Goal: Information Seeking & Learning: Learn about a topic

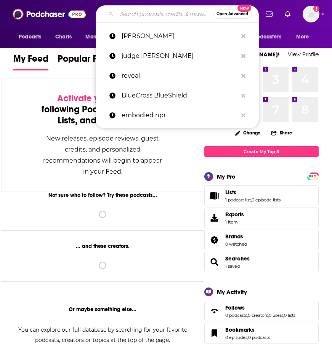
click at [167, 11] on input "Search podcasts, credits, & more..." at bounding box center [165, 14] width 96 height 12
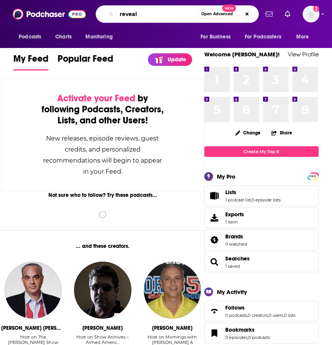
type input "reveal"
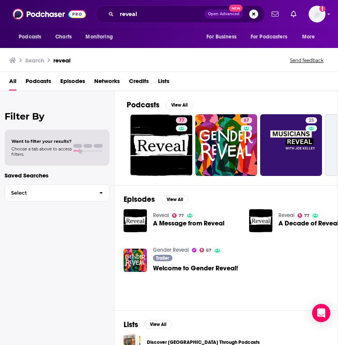
click at [28, 82] on span "Podcasts" at bounding box center [39, 83] width 26 height 16
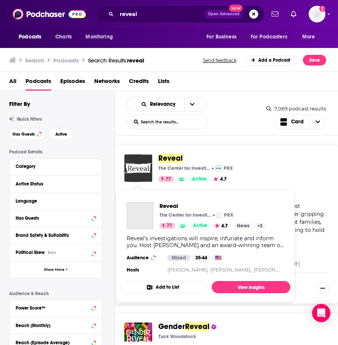
click at [143, 164] on img "Reveal" at bounding box center [138, 168] width 28 height 28
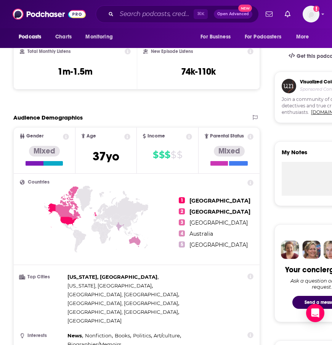
scroll to position [265, 0]
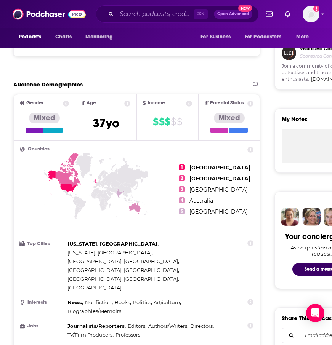
click at [63, 180] on icon at bounding box center [69, 170] width 26 height 34
click at [201, 167] on span "[GEOGRAPHIC_DATA]" at bounding box center [219, 167] width 61 height 7
click at [137, 190] on icon at bounding box center [96, 200] width 153 height 95
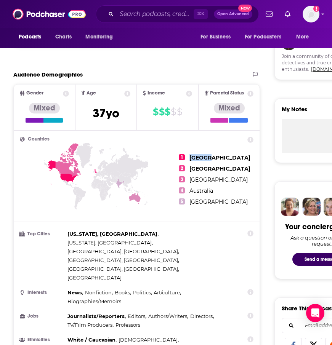
scroll to position [279, 0]
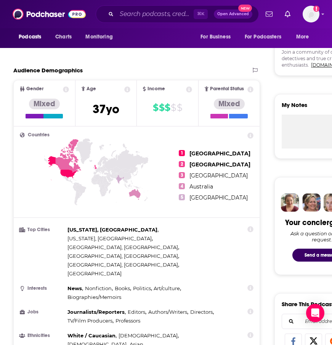
click at [249, 231] on icon at bounding box center [251, 229] width 6 height 6
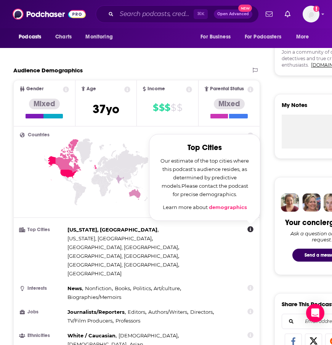
click at [230, 205] on link "demographics" at bounding box center [228, 207] width 38 height 6
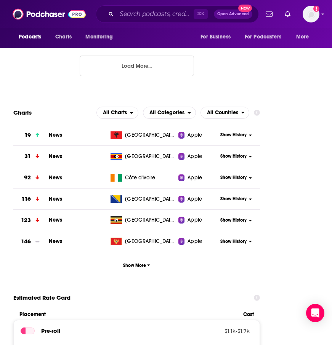
scroll to position [1031, 0]
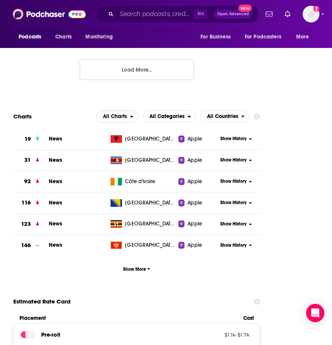
click at [125, 114] on span "All Charts" at bounding box center [115, 116] width 24 height 5
click at [158, 114] on span "All Categories" at bounding box center [166, 116] width 35 height 5
click at [234, 114] on span "All Countries" at bounding box center [222, 116] width 31 height 5
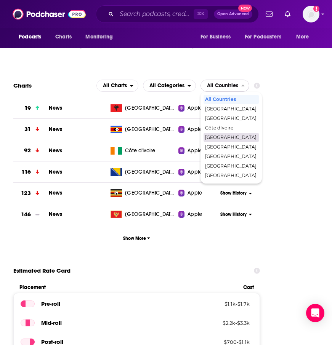
scroll to position [1052, 0]
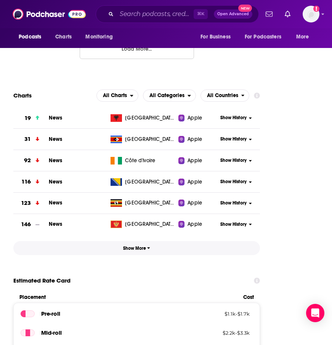
click at [139, 246] on span "Show More" at bounding box center [136, 248] width 27 height 5
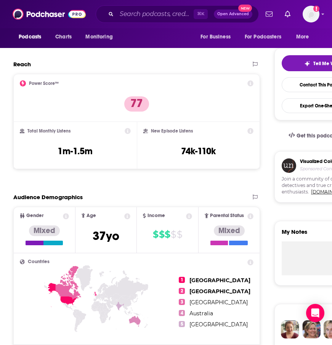
scroll to position [0, 0]
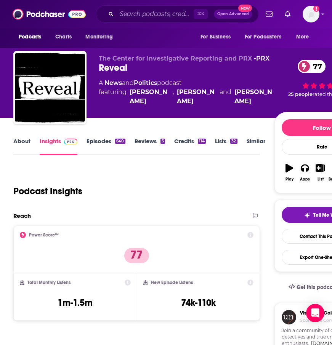
click at [111, 148] on link "Episodes 640" at bounding box center [106, 147] width 39 height 18
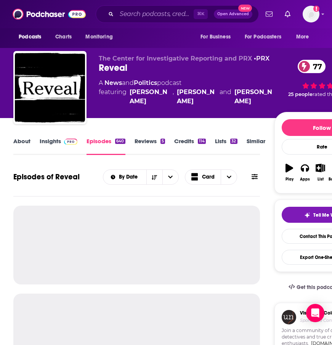
click at [156, 147] on link "Reviews 5" at bounding box center [150, 147] width 31 height 18
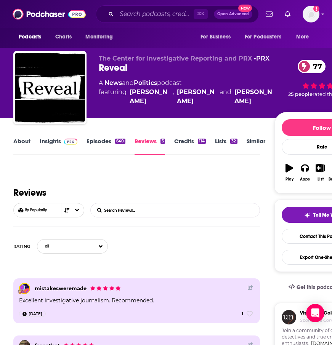
click at [194, 146] on link "Credits 114" at bounding box center [190, 147] width 32 height 18
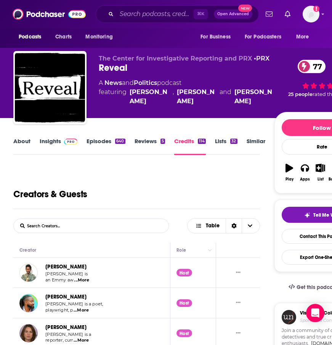
click at [228, 138] on link "Lists 32" at bounding box center [226, 147] width 22 height 18
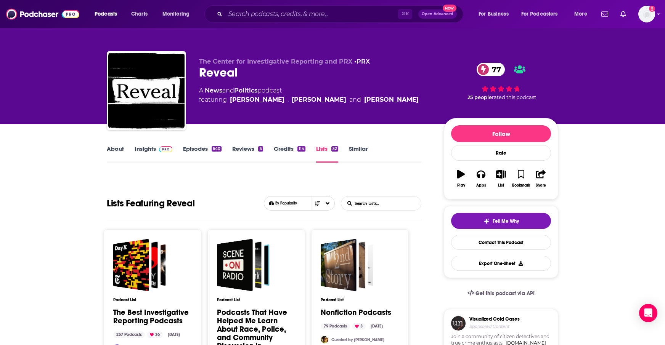
click at [332, 149] on link "Similar" at bounding box center [358, 154] width 19 height 18
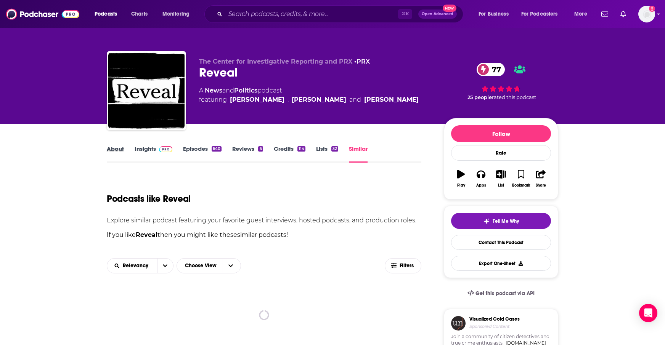
click at [124, 153] on div "About" at bounding box center [121, 154] width 28 height 18
click at [111, 149] on link "About" at bounding box center [115, 154] width 17 height 18
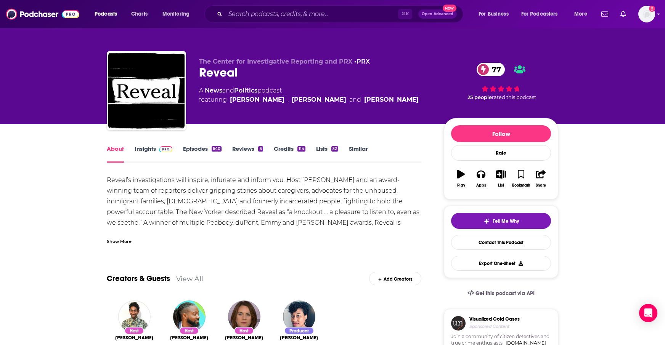
click at [153, 148] on link "Insights" at bounding box center [154, 154] width 38 height 18
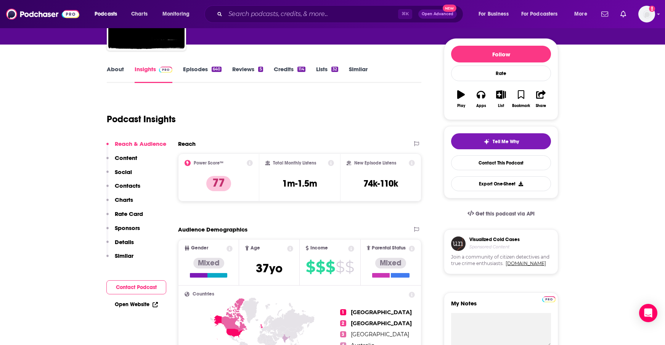
scroll to position [114, 0]
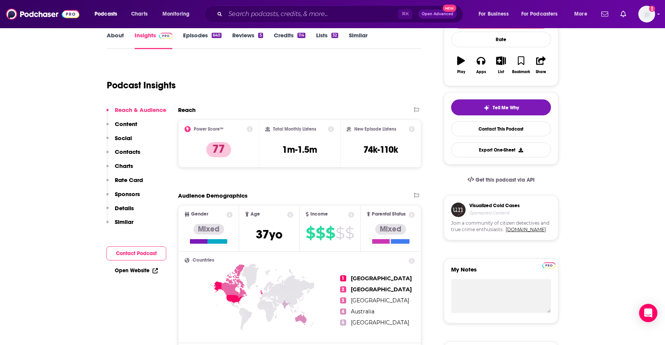
click at [129, 125] on p "Content" at bounding box center [126, 123] width 22 height 7
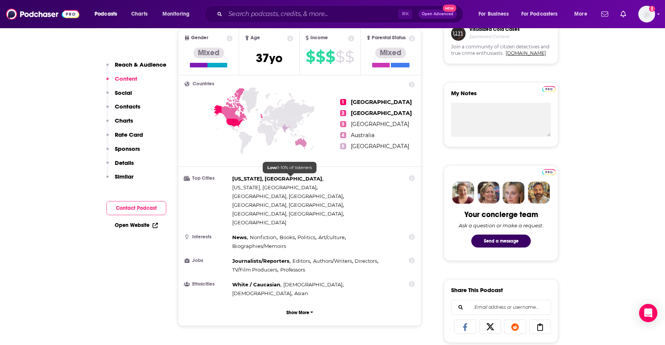
scroll to position [289, 0]
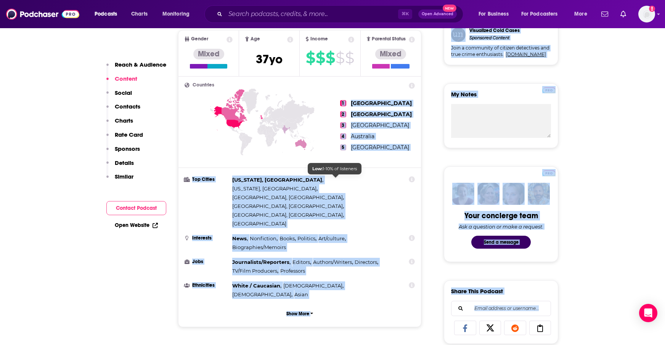
click at [325, 194] on span "[GEOGRAPHIC_DATA], [GEOGRAPHIC_DATA]" at bounding box center [287, 197] width 111 height 6
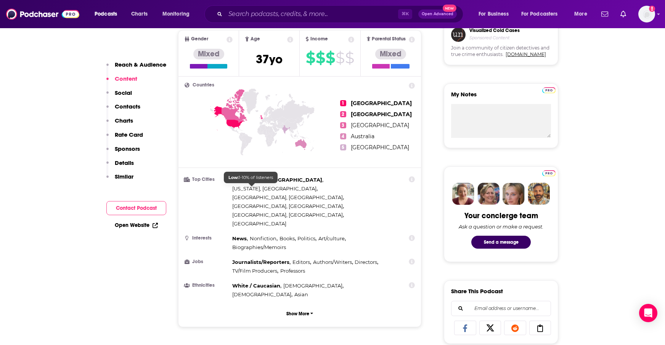
click at [249, 203] on span "[GEOGRAPHIC_DATA], [GEOGRAPHIC_DATA]" at bounding box center [287, 206] width 111 height 6
click at [298, 212] on span "[GEOGRAPHIC_DATA], [GEOGRAPHIC_DATA]" at bounding box center [287, 215] width 111 height 6
click at [286, 221] on span "[GEOGRAPHIC_DATA]" at bounding box center [259, 224] width 54 height 6
click at [237, 178] on span "[US_STATE], [GEOGRAPHIC_DATA]" at bounding box center [277, 180] width 90 height 6
click at [209, 179] on h3 "Top Cities" at bounding box center [207, 179] width 45 height 5
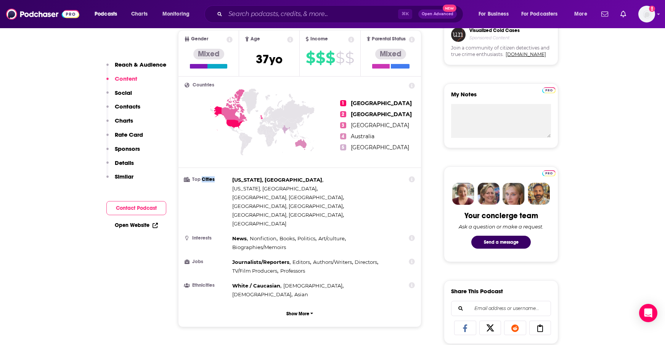
click at [209, 179] on h3 "Top Cities" at bounding box center [207, 179] width 45 height 5
click at [209, 178] on h3 "Top Cities" at bounding box center [207, 179] width 45 height 5
click at [296, 307] on button "Show More" at bounding box center [300, 314] width 230 height 14
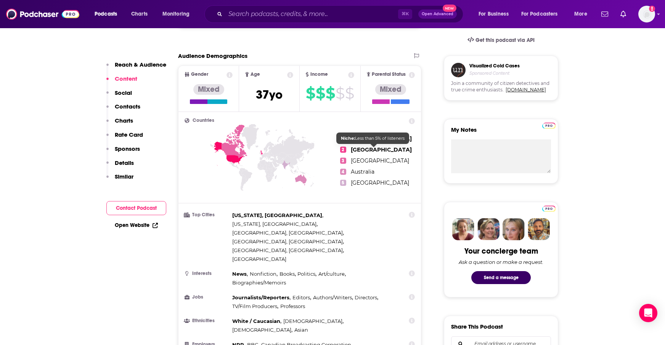
scroll to position [253, 0]
click at [332, 138] on span "[GEOGRAPHIC_DATA]" at bounding box center [381, 139] width 61 height 7
click at [241, 148] on icon at bounding box center [263, 172] width 156 height 95
click at [231, 154] on icon at bounding box center [235, 142] width 26 height 34
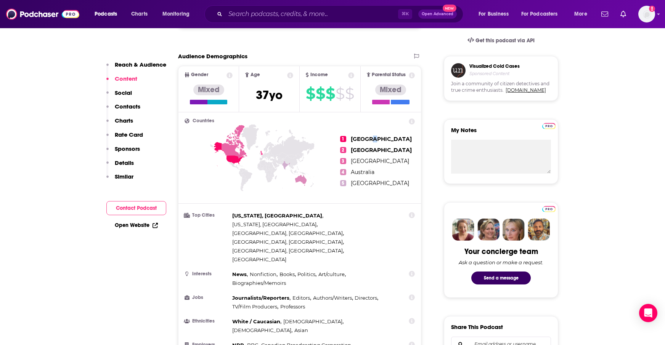
click at [231, 154] on icon at bounding box center [235, 142] width 26 height 34
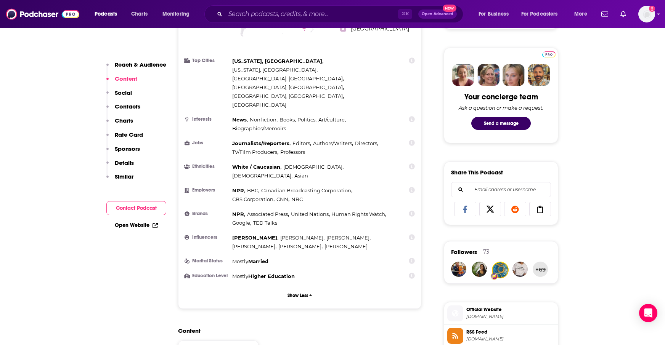
drag, startPoint x: 414, startPoint y: 62, endPoint x: 329, endPoint y: 62, distance: 84.6
click at [332, 62] on icon at bounding box center [412, 61] width 6 height 6
click at [258, 64] on span "[US_STATE], [GEOGRAPHIC_DATA] ," at bounding box center [277, 61] width 91 height 9
click at [210, 66] on li "Top Cities [US_STATE], [GEOGRAPHIC_DATA] , [US_STATE], [GEOGRAPHIC_DATA] , [GEO…" at bounding box center [300, 83] width 230 height 53
click at [204, 63] on h3 "Top Cities" at bounding box center [207, 60] width 45 height 5
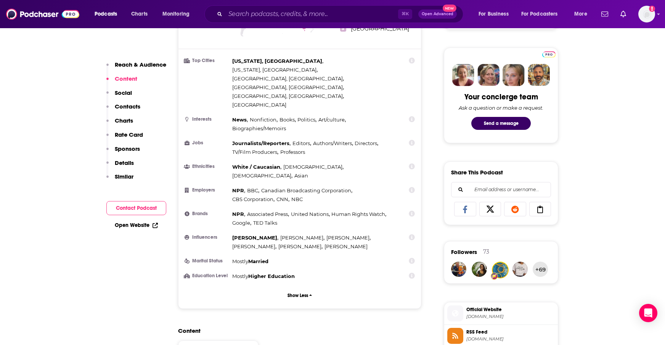
click at [204, 63] on h3 "Top Cities" at bounding box center [207, 60] width 45 height 5
click at [202, 61] on h3 "Top Cities" at bounding box center [207, 60] width 45 height 5
drag, startPoint x: 202, startPoint y: 61, endPoint x: 212, endPoint y: 83, distance: 24.2
click at [201, 61] on h3 "Top Cities" at bounding box center [207, 60] width 45 height 5
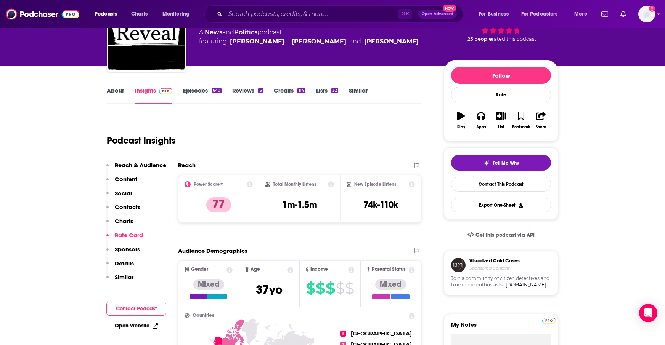
scroll to position [0, 0]
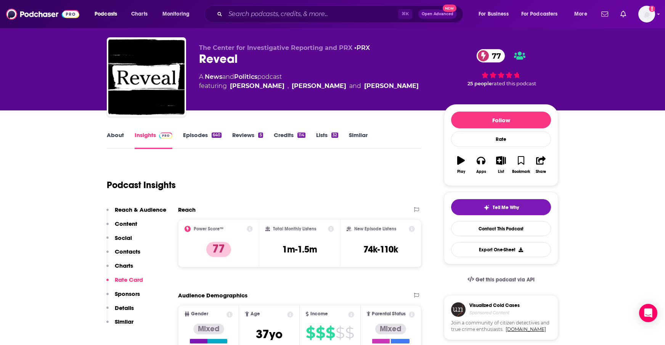
click at [135, 250] on p "Contacts" at bounding box center [128, 251] width 26 height 7
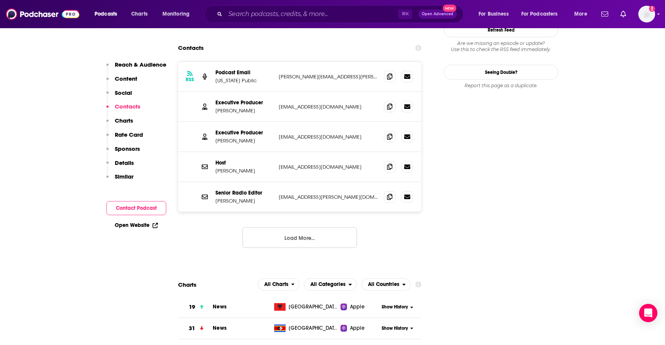
click at [133, 73] on button "Reach & Audience" at bounding box center [136, 68] width 60 height 14
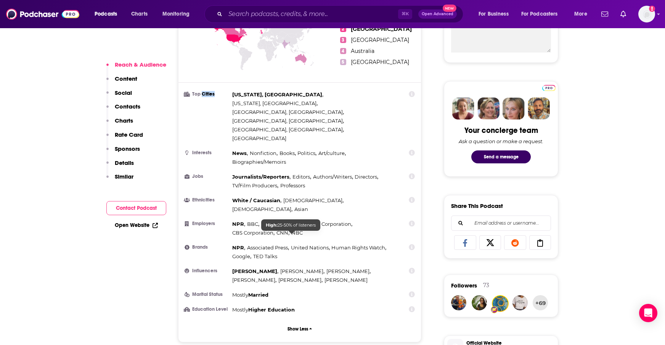
scroll to position [371, 0]
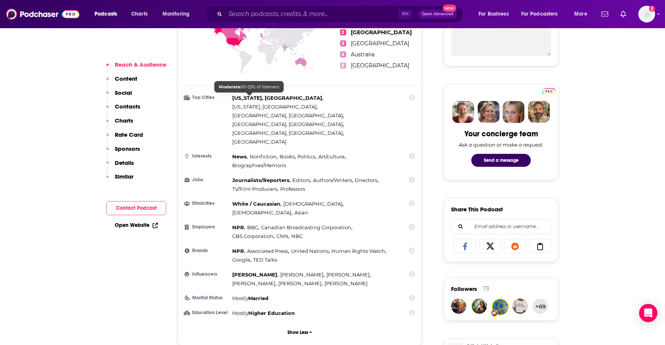
click at [254, 100] on span "[US_STATE], [GEOGRAPHIC_DATA]" at bounding box center [277, 98] width 90 height 6
click at [254, 101] on span "[US_STATE], [GEOGRAPHIC_DATA]" at bounding box center [277, 98] width 90 height 6
click at [273, 104] on span "[US_STATE], [GEOGRAPHIC_DATA]" at bounding box center [274, 107] width 84 height 6
drag, startPoint x: 274, startPoint y: 100, endPoint x: 283, endPoint y: 98, distance: 9.1
click at [275, 104] on span "[US_STATE], [GEOGRAPHIC_DATA]" at bounding box center [274, 107] width 84 height 6
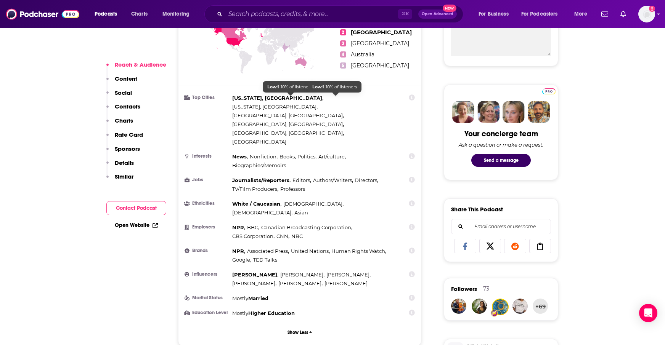
click at [316, 112] on span "[GEOGRAPHIC_DATA], [GEOGRAPHIC_DATA]" at bounding box center [287, 115] width 111 height 6
click at [319, 114] on ul "Top Cities [US_STATE], [GEOGRAPHIC_DATA] , [US_STATE], [GEOGRAPHIC_DATA] , [GEO…" at bounding box center [300, 206] width 230 height 224
click at [292, 129] on span "[GEOGRAPHIC_DATA], [GEOGRAPHIC_DATA] ," at bounding box center [288, 133] width 112 height 9
click at [286, 139] on span "[GEOGRAPHIC_DATA]" at bounding box center [259, 142] width 54 height 6
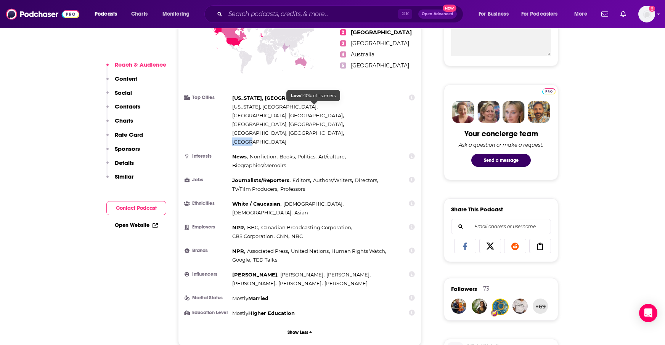
click at [286, 139] on span "[GEOGRAPHIC_DATA]" at bounding box center [259, 142] width 54 height 6
click at [257, 112] on ul "Top Cities [US_STATE], [GEOGRAPHIC_DATA] , [US_STATE], [GEOGRAPHIC_DATA] , [GEO…" at bounding box center [300, 206] width 230 height 224
click at [332, 97] on li "Top Cities [US_STATE], [GEOGRAPHIC_DATA] , [US_STATE], [GEOGRAPHIC_DATA] , [GEO…" at bounding box center [300, 120] width 230 height 53
click at [332, 98] on icon at bounding box center [412, 98] width 6 height 6
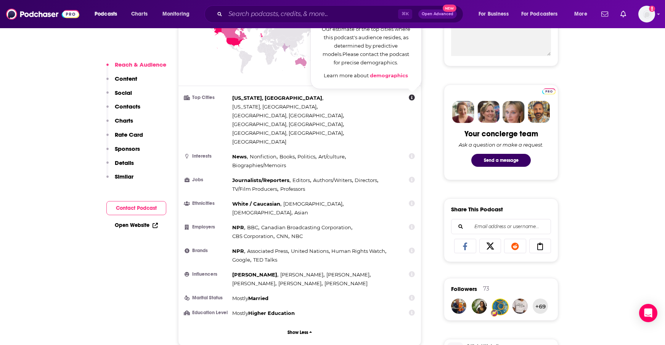
click at [211, 98] on h3 "Top Cities" at bounding box center [207, 97] width 45 height 5
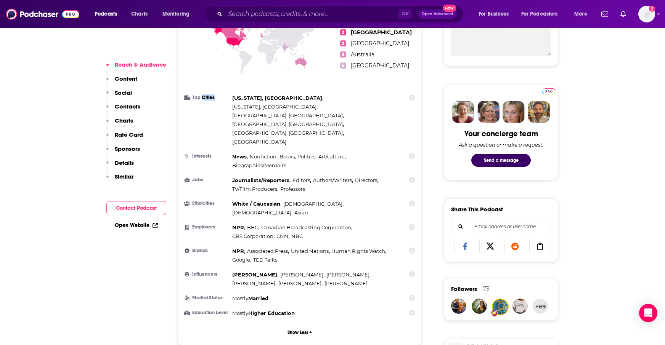
click at [210, 98] on h3 "Top Cities" at bounding box center [207, 97] width 45 height 5
click at [149, 222] on link "Open Website" at bounding box center [136, 225] width 43 height 6
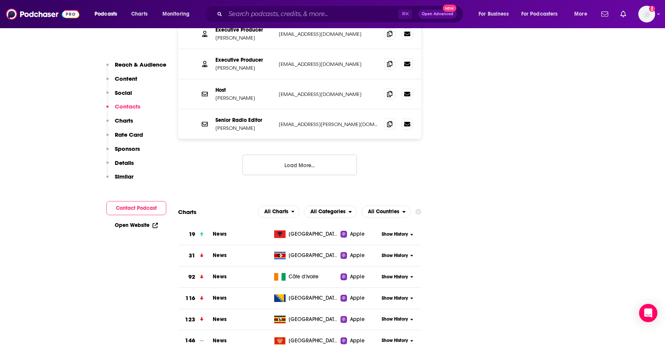
scroll to position [977, 0]
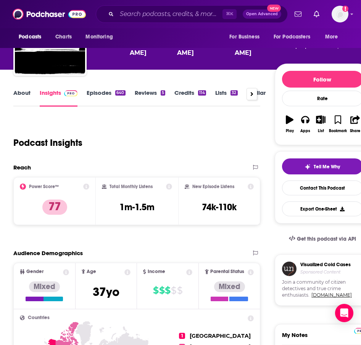
scroll to position [47, 0]
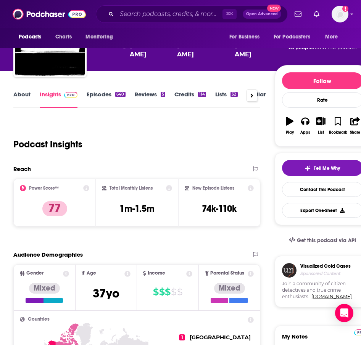
click at [88, 102] on link "Episodes 640" at bounding box center [106, 100] width 39 height 18
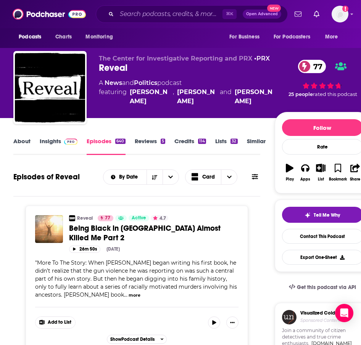
click at [158, 145] on link "Reviews 5" at bounding box center [150, 147] width 31 height 18
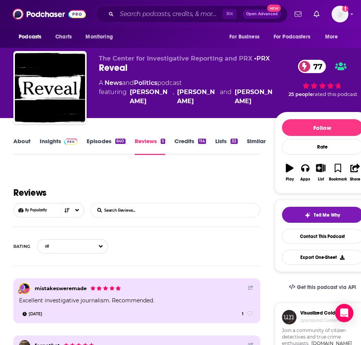
click at [185, 143] on link "Credits 114" at bounding box center [190, 147] width 32 height 18
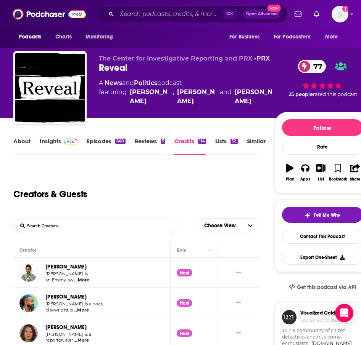
click at [218, 142] on link "Lists 32" at bounding box center [226, 147] width 22 height 18
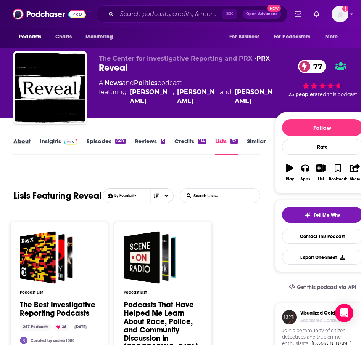
click at [33, 145] on div "About" at bounding box center [26, 147] width 26 height 18
click at [29, 146] on link "About" at bounding box center [21, 147] width 17 height 18
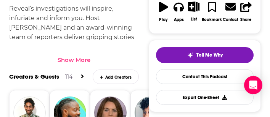
scroll to position [362, 0]
